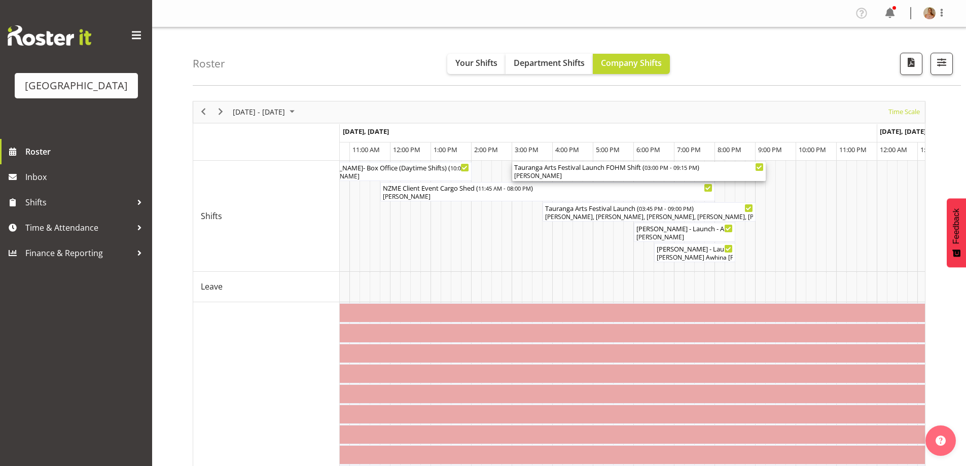
click at [660, 172] on div "[PERSON_NAME]" at bounding box center [639, 175] width 250 height 9
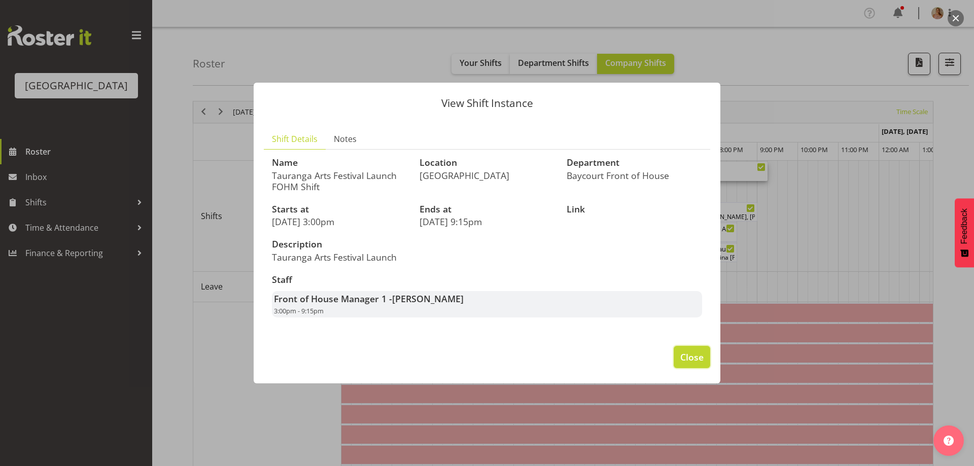
click at [699, 362] on span "Close" at bounding box center [691, 357] width 23 height 13
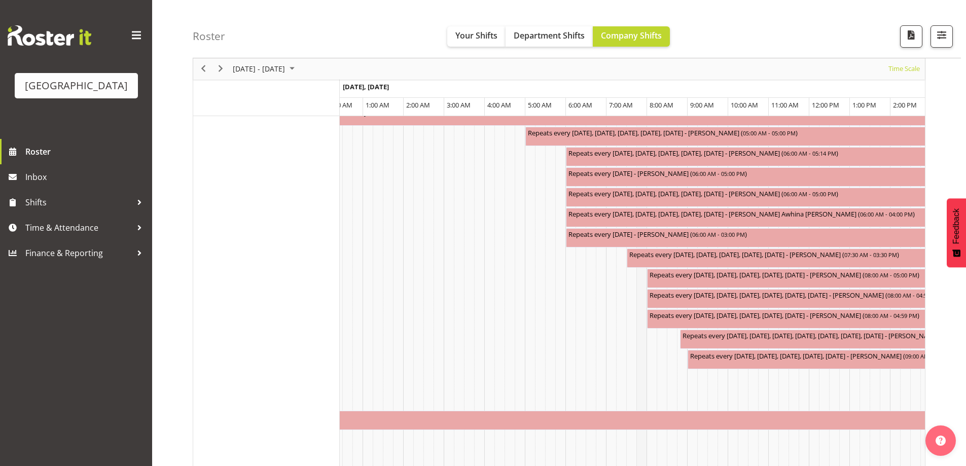
scroll to position [653, 0]
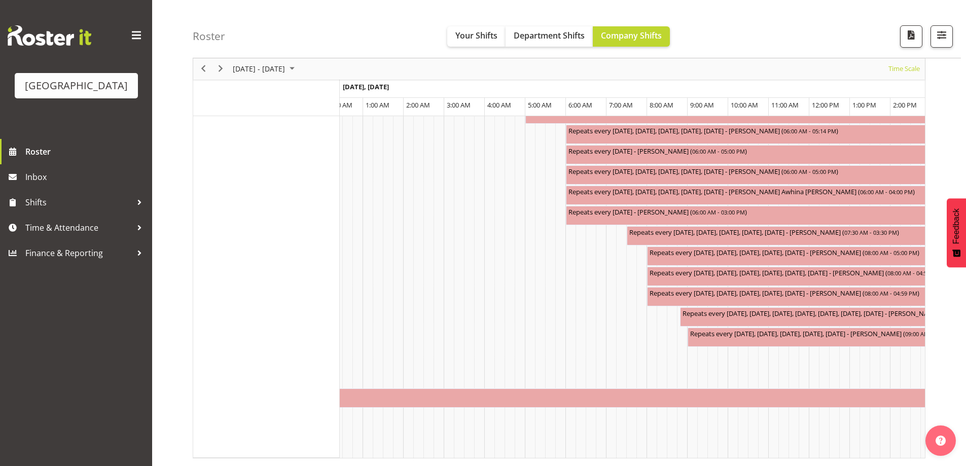
drag, startPoint x: 697, startPoint y: 460, endPoint x: 684, endPoint y: 455, distance: 14.3
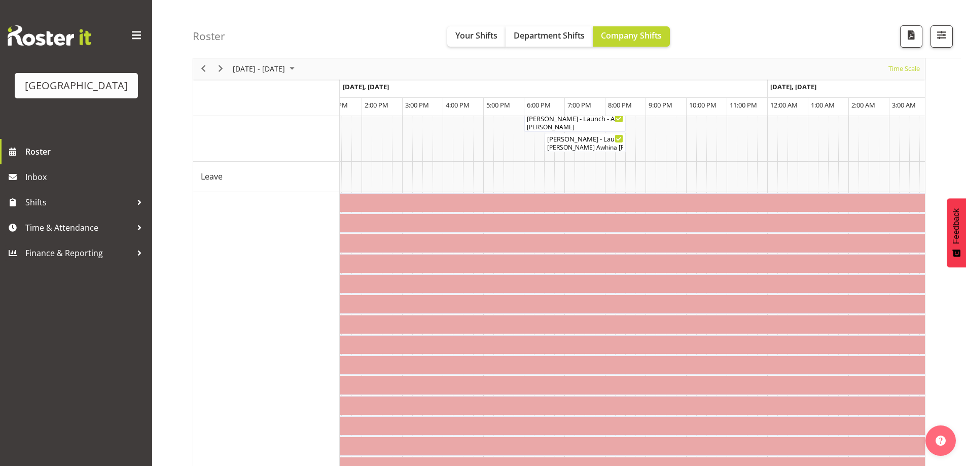
scroll to position [0, 0]
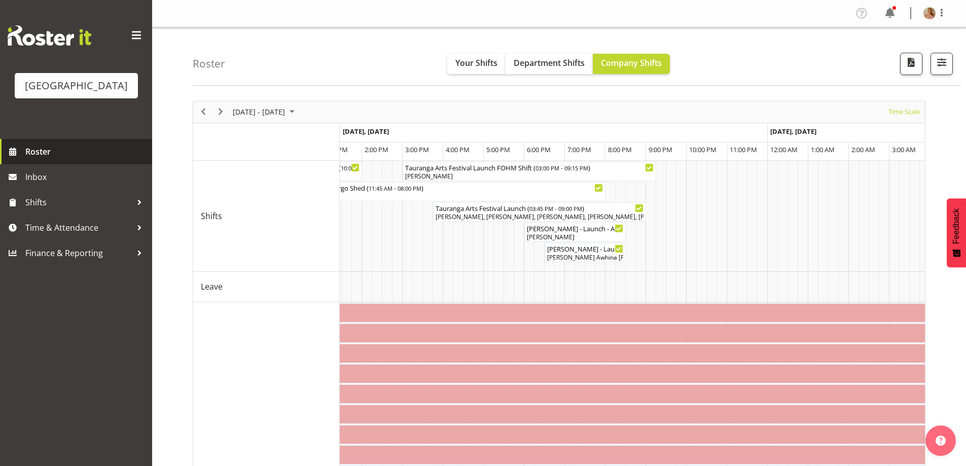
click at [46, 159] on span "Roster" at bounding box center [86, 151] width 122 height 15
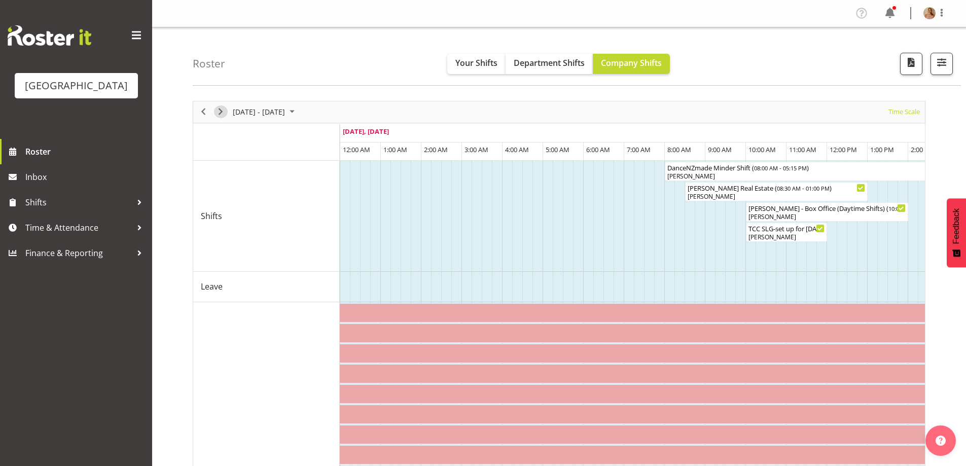
click at [220, 114] on span "Next" at bounding box center [221, 112] width 12 height 13
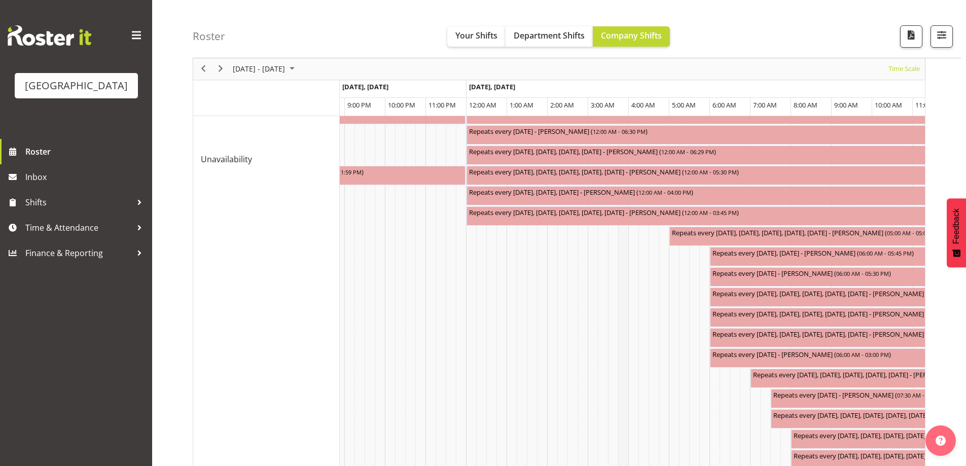
scroll to position [612, 0]
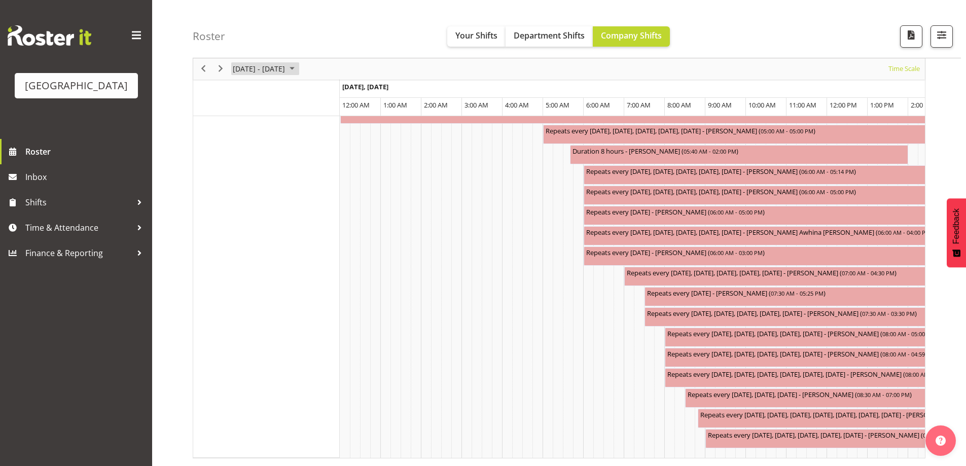
click at [247, 67] on span "August 18 - 24, 2025" at bounding box center [259, 69] width 54 height 13
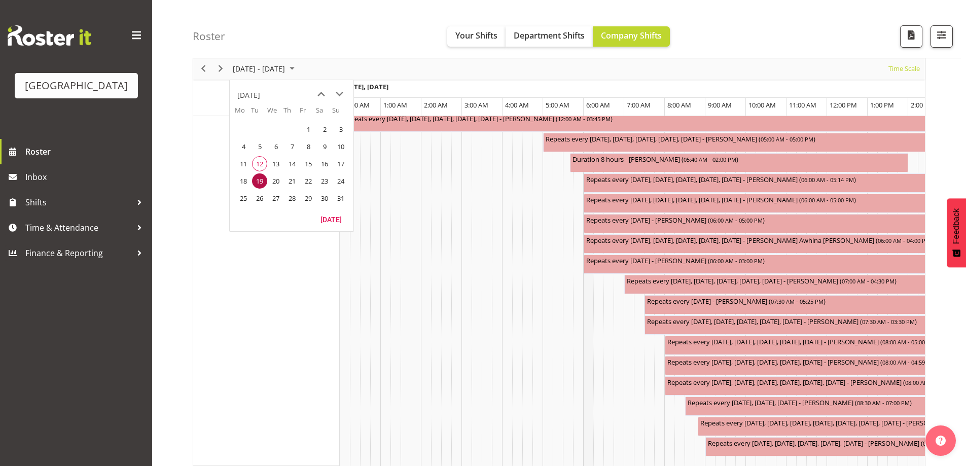
drag, startPoint x: 646, startPoint y: 424, endPoint x: 589, endPoint y: 463, distance: 69.1
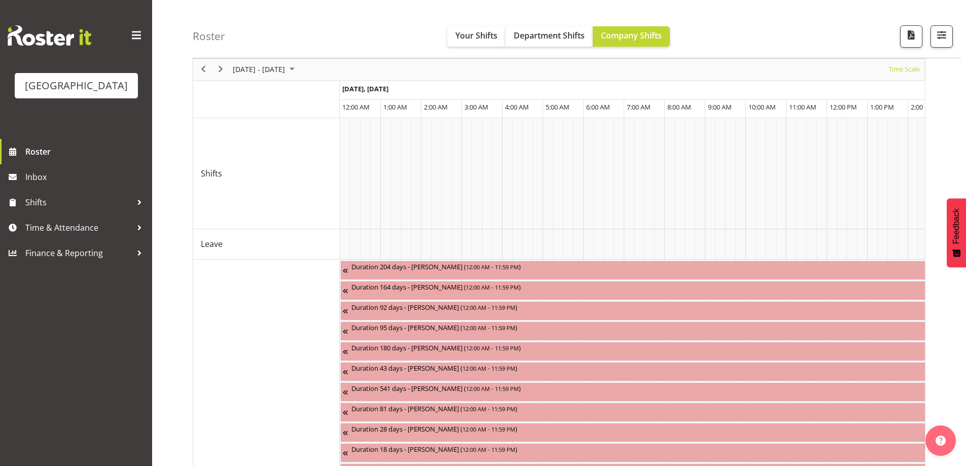
scroll to position [0, 0]
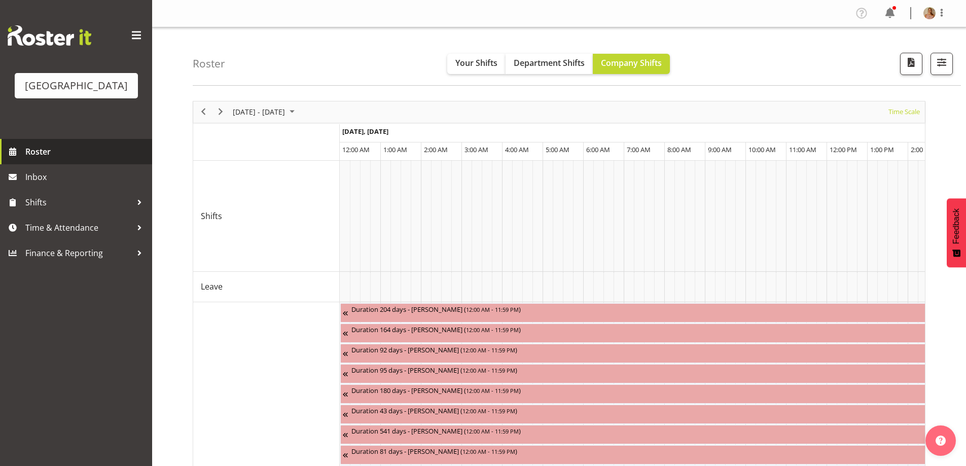
click at [71, 159] on span "Roster" at bounding box center [86, 151] width 122 height 15
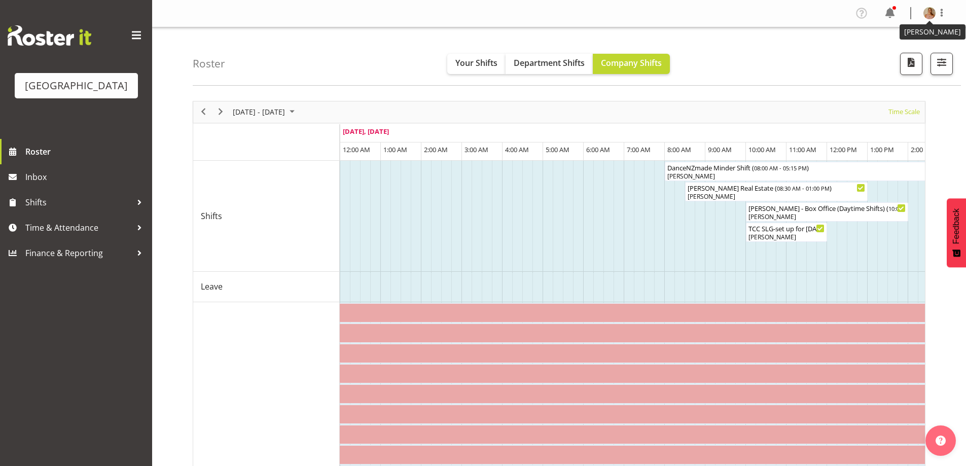
click at [927, 12] on img at bounding box center [930, 13] width 12 height 12
click at [911, 49] on link "Log Out" at bounding box center [899, 53] width 97 height 18
